Goal: Task Accomplishment & Management: Manage account settings

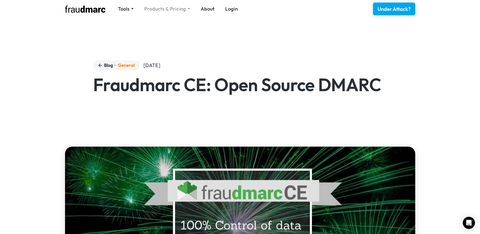
click at [167, 8] on div "Products & Pricing" at bounding box center [165, 8] width 42 height 7
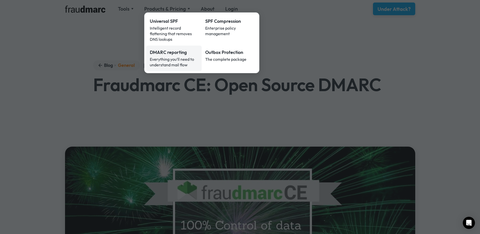
click at [171, 56] on div "Everything you’ll need to understand mail flow" at bounding box center [174, 61] width 49 height 11
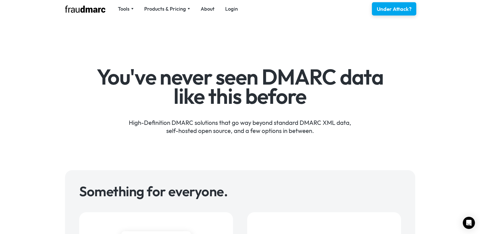
click at [396, 10] on div "Under Attack?" at bounding box center [393, 8] width 35 height 7
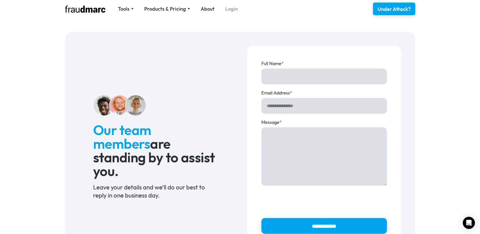
click at [230, 8] on link "Login" at bounding box center [231, 8] width 13 height 7
click at [175, 8] on div "Products & Pricing" at bounding box center [165, 8] width 42 height 7
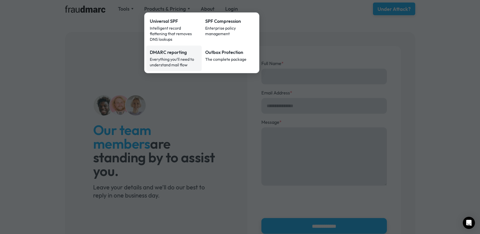
click at [171, 56] on div "Everything you’ll need to understand mail flow" at bounding box center [174, 61] width 49 height 11
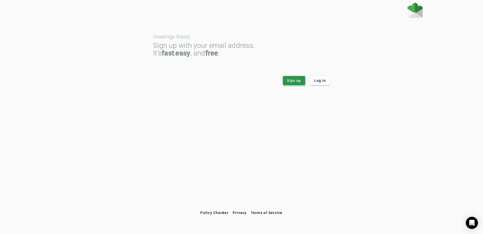
click at [297, 80] on span "Sign up" at bounding box center [294, 80] width 14 height 5
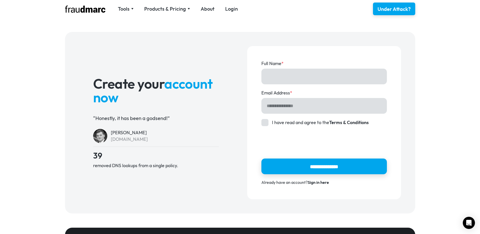
click at [295, 79] on input "Full Name *" at bounding box center [323, 77] width 125 height 16
type input "**********"
click at [266, 123] on div "Account Form" at bounding box center [264, 122] width 7 height 7
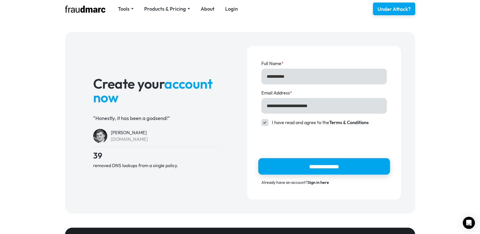
click at [344, 167] on input "**********" at bounding box center [324, 166] width 132 height 16
type input "**********"
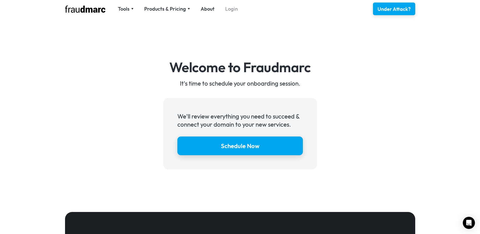
click at [231, 10] on link "Login" at bounding box center [231, 8] width 13 height 7
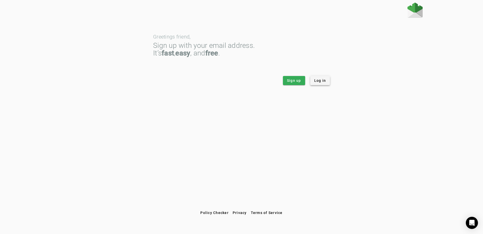
click at [321, 81] on span "Log in" at bounding box center [320, 80] width 12 height 5
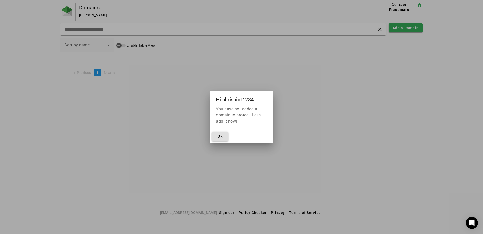
click at [223, 136] on span at bounding box center [220, 136] width 16 height 12
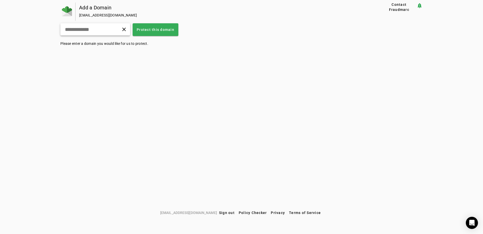
click at [103, 29] on input "text" at bounding box center [83, 29] width 38 height 6
type input "**********"
click at [167, 28] on span "Protect this domain" at bounding box center [148, 29] width 38 height 5
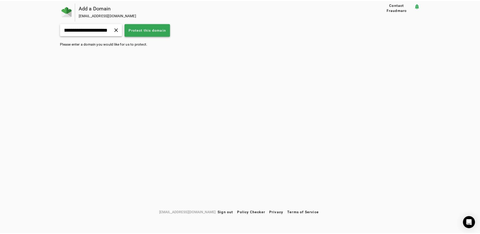
scroll to position [0, 0]
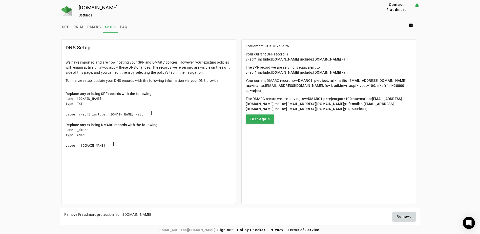
scroll to position [2, 0]
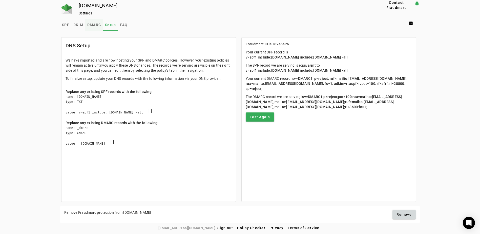
click at [92, 24] on span "DMARC" at bounding box center [94, 25] width 14 height 4
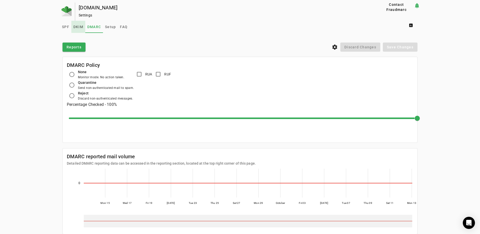
click at [77, 27] on span "DKIM" at bounding box center [78, 27] width 10 height 4
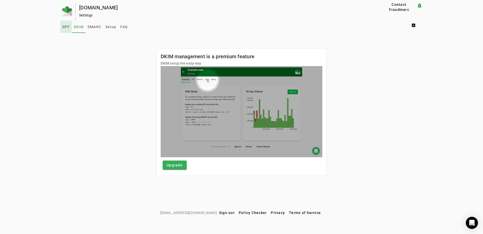
click at [63, 27] on span "SPF" at bounding box center [65, 27] width 7 height 4
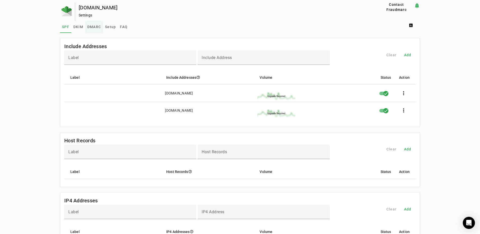
click at [88, 27] on span "DMARC" at bounding box center [94, 27] width 14 height 4
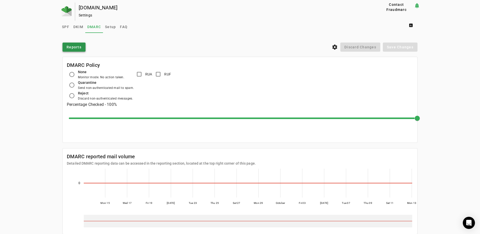
click at [76, 47] on span "Reports" at bounding box center [73, 46] width 15 height 5
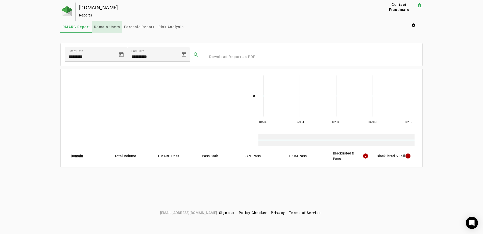
click at [108, 27] on span "Domain Users" at bounding box center [107, 27] width 26 height 4
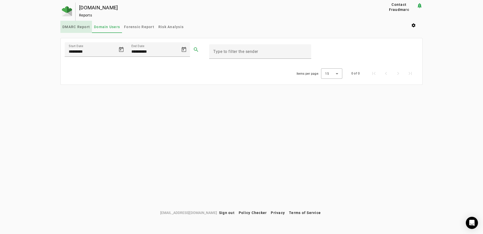
click at [74, 26] on span "DMARC Report" at bounding box center [76, 27] width 28 height 4
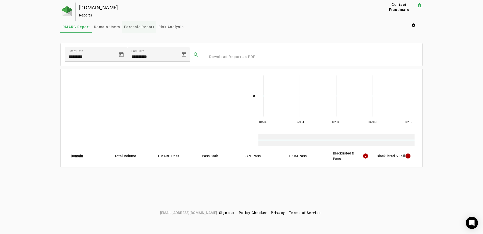
click at [141, 27] on span "Forensic Report" at bounding box center [139, 27] width 30 height 4
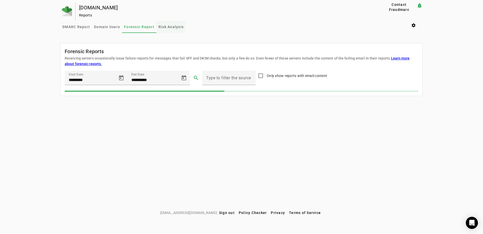
click at [172, 27] on span "Risk Analysis" at bounding box center [170, 27] width 25 height 4
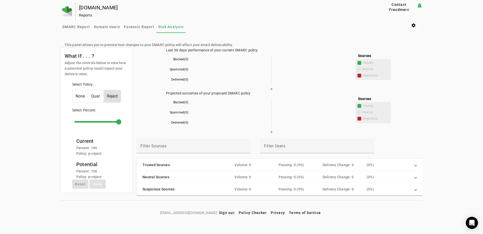
click at [95, 98] on span "Quar." at bounding box center [95, 96] width 15 height 12
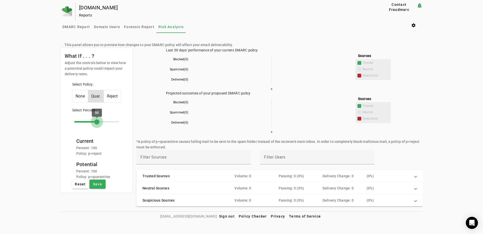
drag, startPoint x: 118, startPoint y: 121, endPoint x: 97, endPoint y: 123, distance: 21.0
type input "**"
click at [97, 123] on input "range" at bounding box center [96, 121] width 55 height 11
click at [99, 185] on span "Save" at bounding box center [97, 183] width 9 height 5
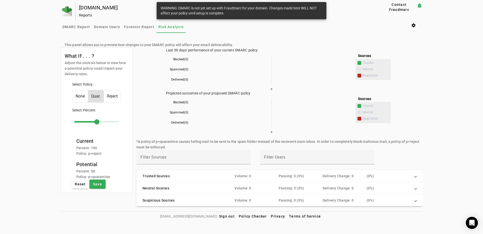
click at [353, 23] on div "DMARC Report Domain Users Forensic Report Risk Analysis settings" at bounding box center [241, 27] width 362 height 12
click at [461, 73] on div "schoolassetmanager.co.uk Reports Contact Fraudmarc notification_important Repor…" at bounding box center [241, 107] width 483 height 209
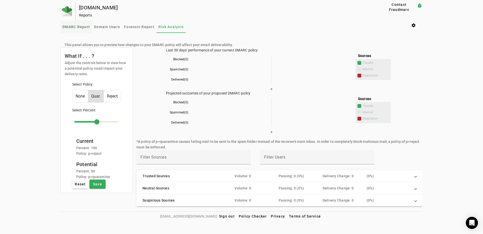
click at [74, 25] on span "DMARC Report" at bounding box center [76, 27] width 28 height 4
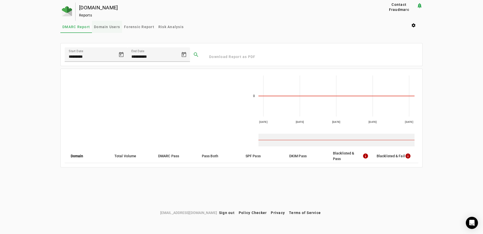
click at [112, 26] on span "Domain Users" at bounding box center [107, 27] width 26 height 4
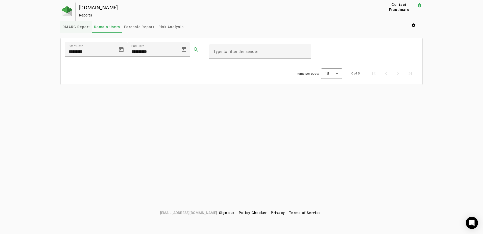
click at [76, 27] on span "DMARC Report" at bounding box center [76, 27] width 28 height 4
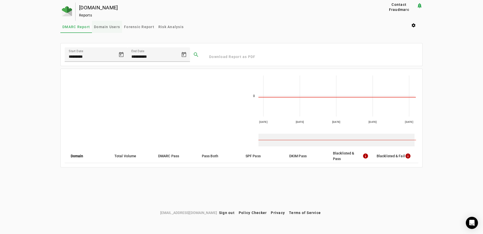
click at [110, 28] on span "Domain Users" at bounding box center [107, 27] width 26 height 4
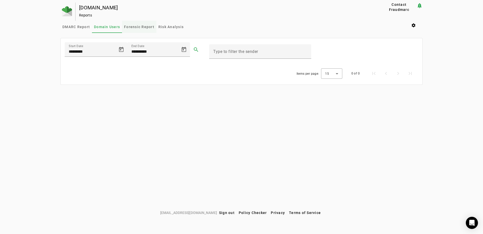
click at [138, 27] on span "Forensic Report" at bounding box center [139, 27] width 30 height 4
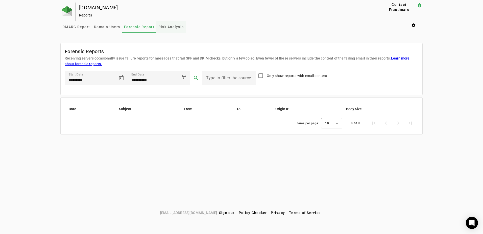
click at [175, 25] on span "Risk Analysis" at bounding box center [170, 27] width 25 height 4
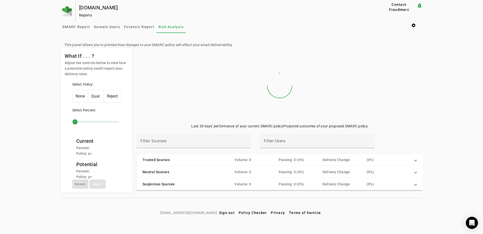
type input "***"
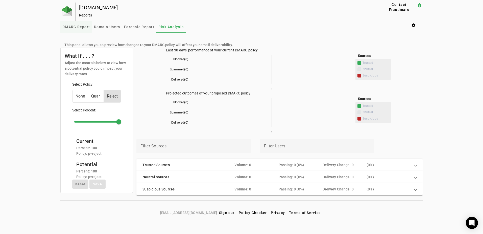
click at [73, 25] on span "DMARC Report" at bounding box center [76, 27] width 28 height 4
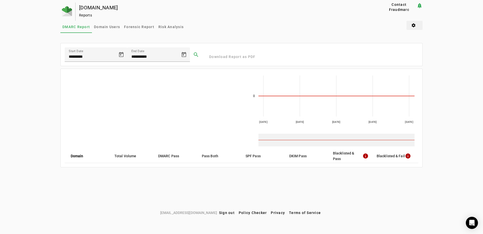
click at [413, 27] on span at bounding box center [415, 25] width 16 height 12
click at [422, 50] on span "DKIM Settings" at bounding box center [426, 50] width 31 height 6
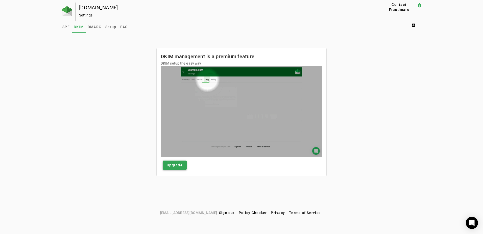
click at [174, 165] on span "Upgrade" at bounding box center [175, 164] width 16 height 5
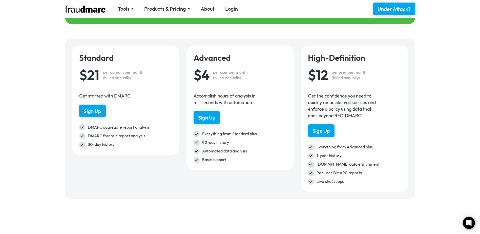
scroll to position [708, 0]
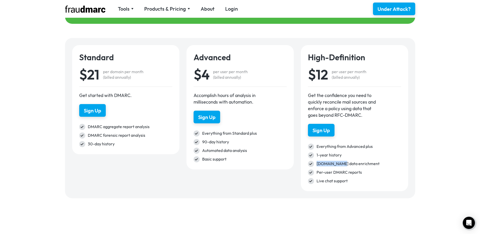
drag, startPoint x: 339, startPoint y: 163, endPoint x: 316, endPoint y: 162, distance: 23.0
click at [316, 162] on div "[DOMAIN_NAME] data enrichment" at bounding box center [358, 164] width 84 height 6
copy div "[DOMAIN_NAME]"
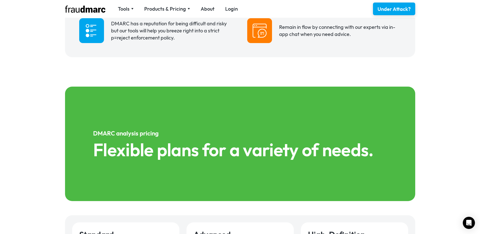
scroll to position [329, 0]
